Goal: Ask a question: Seek information or help from site administrators or community

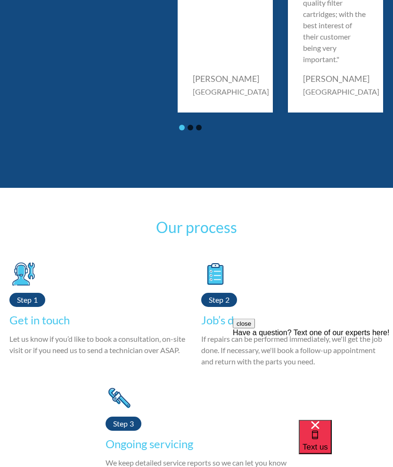
scroll to position [1605, 0]
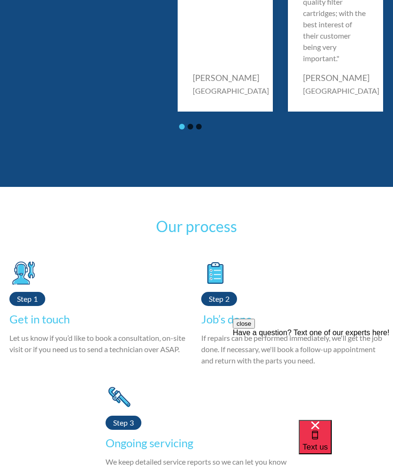
click at [328, 443] on span "Text us" at bounding box center [314, 447] width 25 height 9
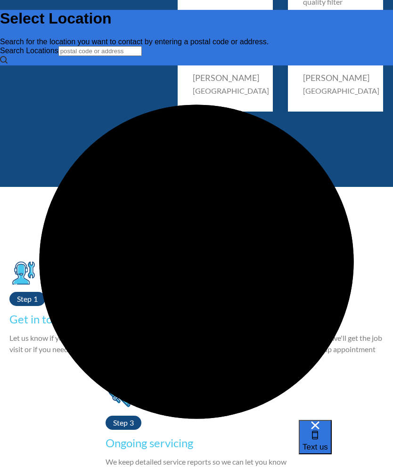
scroll to position [0, 0]
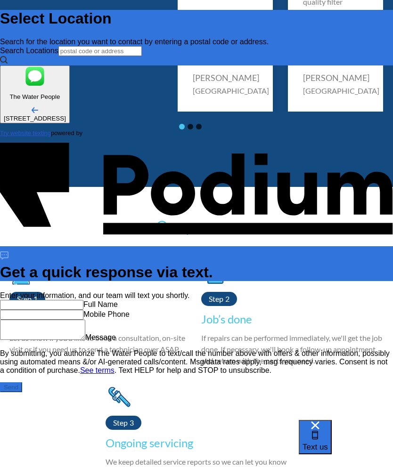
click at [83, 300] on input "text" at bounding box center [41, 305] width 83 height 10
type input "M"
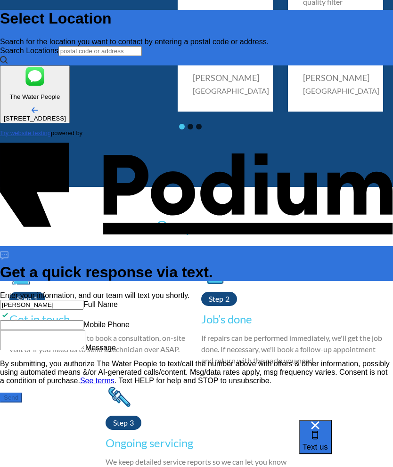
type input "[PERSON_NAME]"
click at [83, 320] on Phone "Mobile Phone" at bounding box center [41, 325] width 83 height 10
type Phone "0417 347 531"
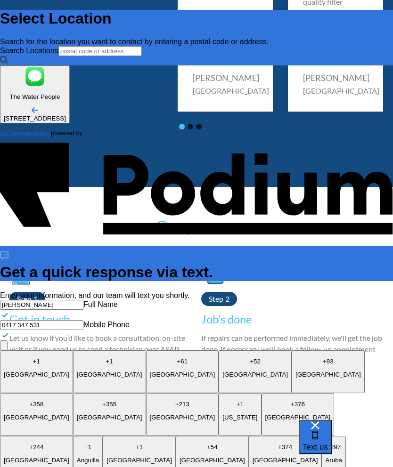
type textarea "I"
type textarea "H"
type textarea "I have a zip hydro tap G4 that has stopped working with a message saying water …"
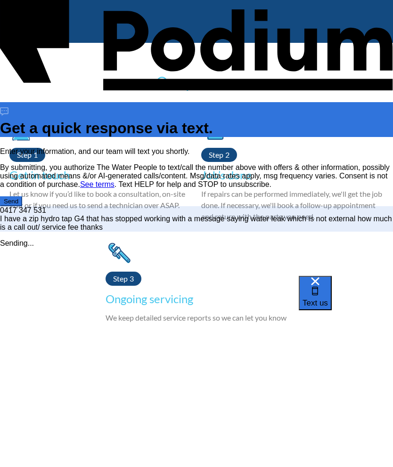
scroll to position [1749, 0]
